Goal: Find specific page/section: Find specific page/section

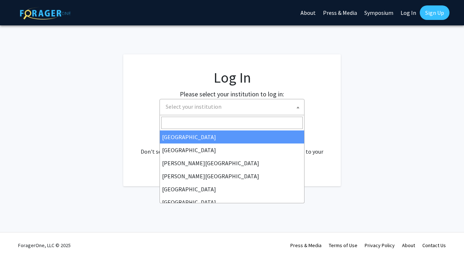
click at [230, 105] on span "Select your institution" at bounding box center [233, 106] width 141 height 15
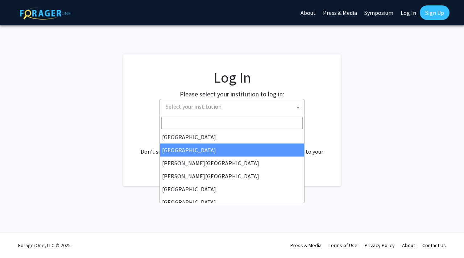
select select "10"
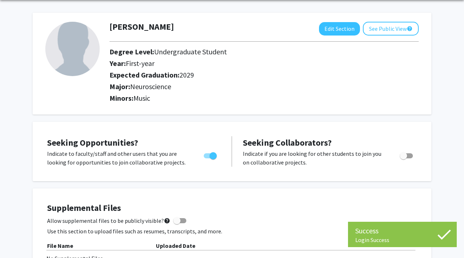
scroll to position [27, 0]
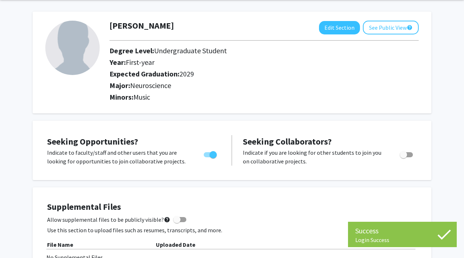
click at [172, 92] on div "Major: Neuroscience" at bounding box center [264, 87] width 320 height 12
click at [164, 91] on div "Major: Neuroscience" at bounding box center [264, 87] width 320 height 12
click at [181, 75] on span "2029" at bounding box center [186, 73] width 14 height 9
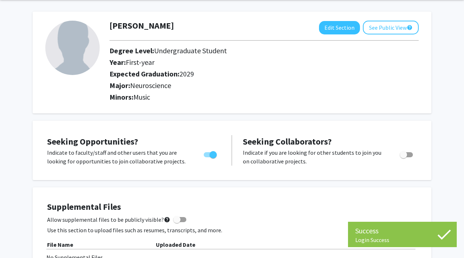
click at [181, 75] on span "2029" at bounding box center [186, 73] width 14 height 9
click at [191, 109] on div "[PERSON_NAME] Edit Section See Public View help Degree Level: Undergraduate Stu…" at bounding box center [232, 63] width 398 height 102
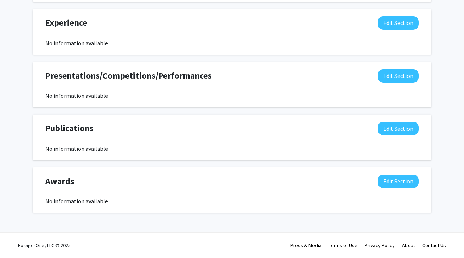
scroll to position [0, 0]
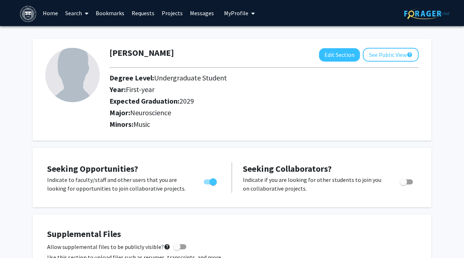
click at [80, 19] on link "Search" at bounding box center [77, 12] width 30 height 25
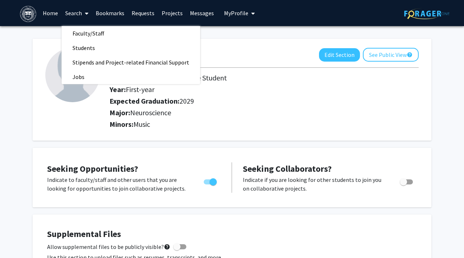
click at [54, 14] on link "Home" at bounding box center [50, 12] width 22 height 25
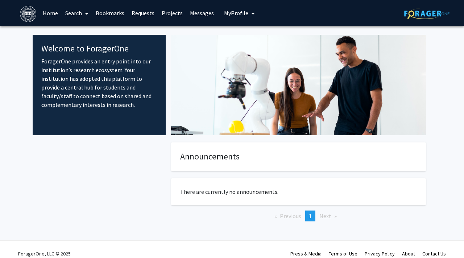
scroll to position [8, 0]
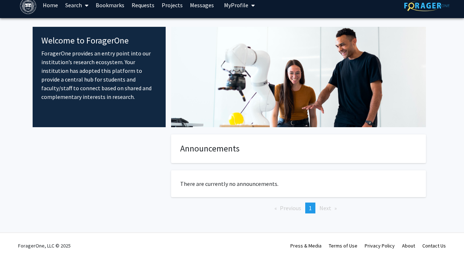
click at [103, 57] on p "ForagerOne provides an entry point into our institution’s research ecosystem. Y…" at bounding box center [99, 75] width 116 height 52
click at [103, 70] on p "ForagerOne provides an entry point into our institution’s research ecosystem. Y…" at bounding box center [99, 75] width 116 height 52
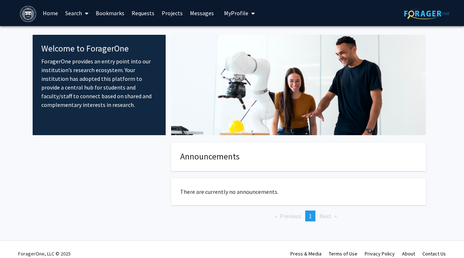
click at [167, 14] on link "Projects" at bounding box center [172, 12] width 28 height 25
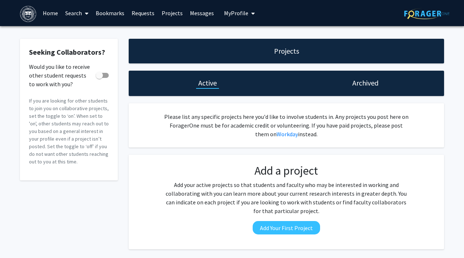
click at [110, 11] on link "Bookmarks" at bounding box center [110, 12] width 36 height 25
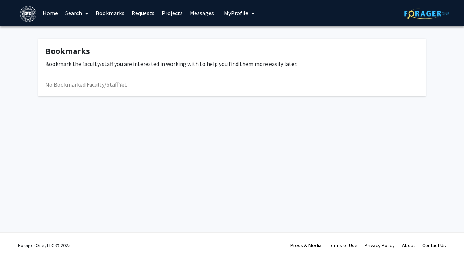
click at [179, 14] on link "Projects" at bounding box center [172, 12] width 28 height 25
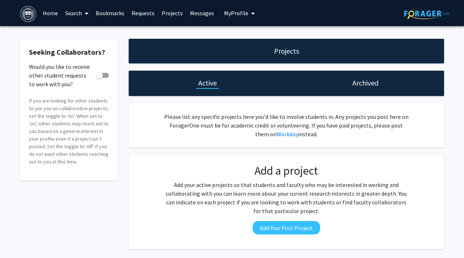
click at [75, 12] on link "Search" at bounding box center [77, 12] width 30 height 25
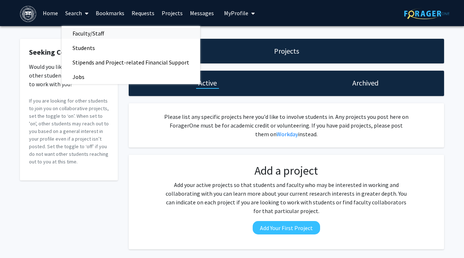
click at [108, 35] on span "Faculty/Staff" at bounding box center [88, 33] width 53 height 14
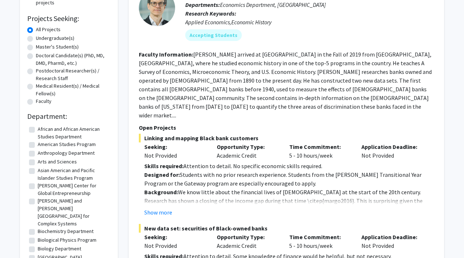
scroll to position [110, 0]
